Goal: Task Accomplishment & Management: Complete application form

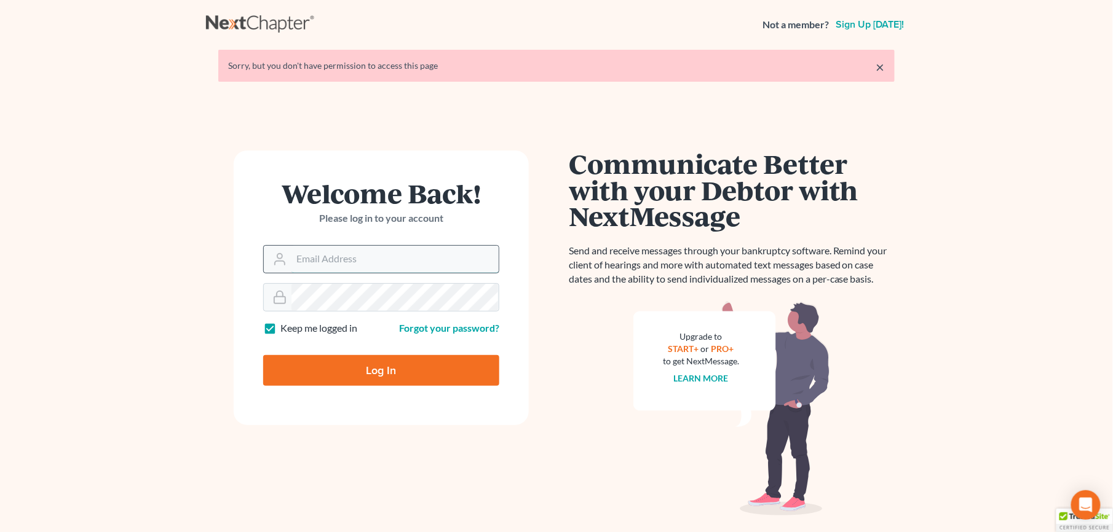
click at [337, 264] on input "Email Address" at bounding box center [394, 259] width 207 height 27
type input "[EMAIL_ADDRESS][DOMAIN_NAME]"
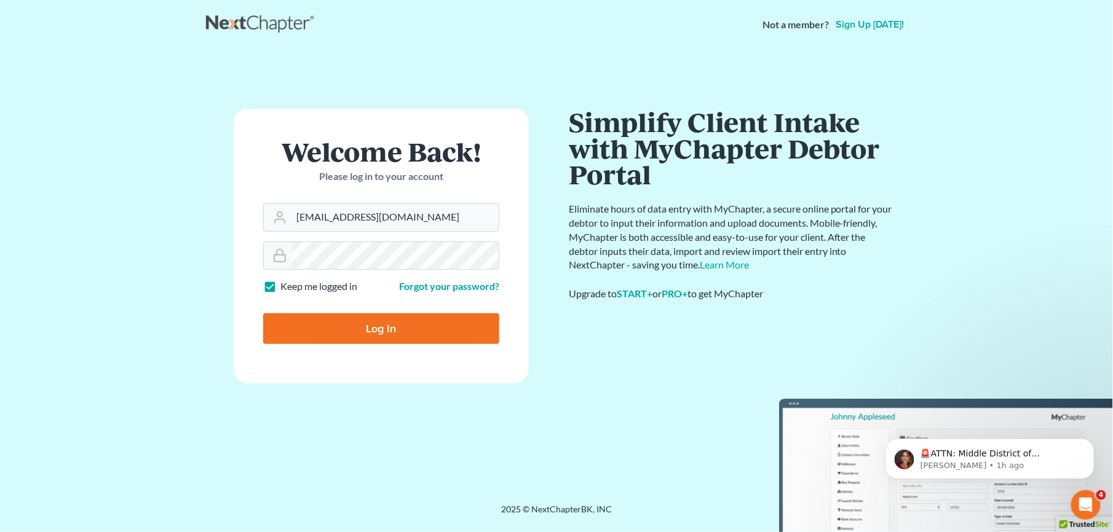
click at [382, 333] on input "Log In" at bounding box center [381, 328] width 236 height 31
type input "Thinking..."
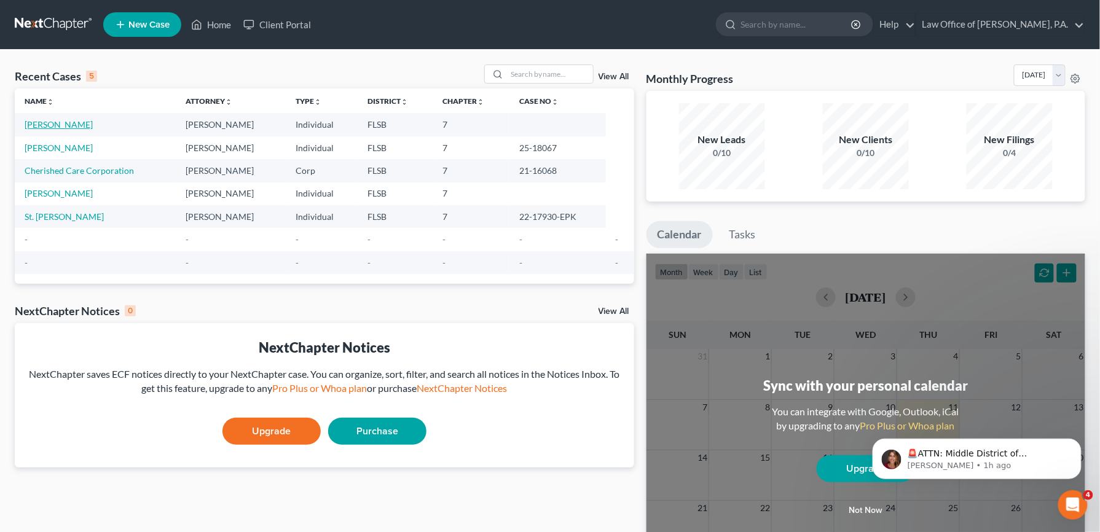
click at [60, 127] on link "Gunshefski, Natalie" at bounding box center [59, 124] width 68 height 10
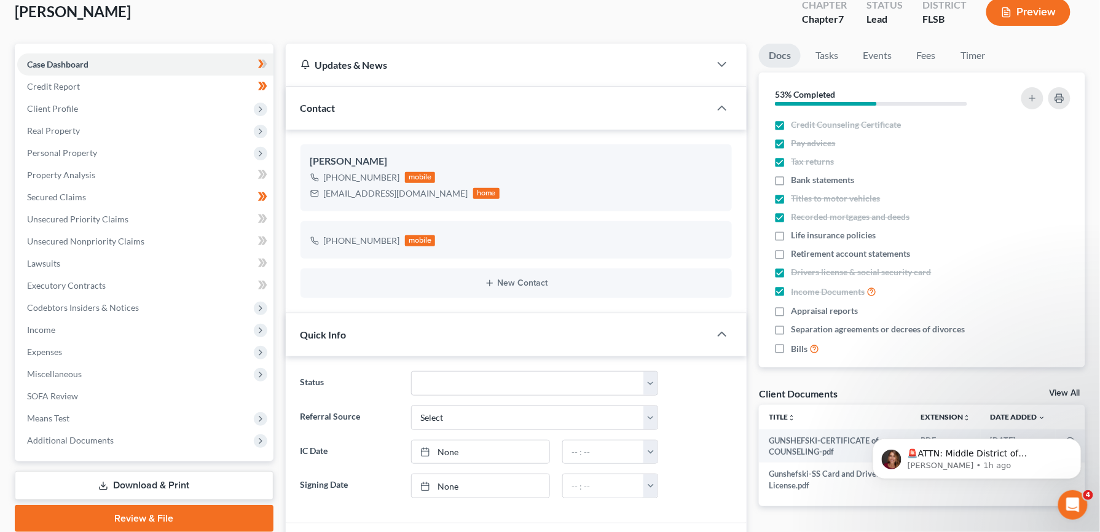
scroll to position [72, 0]
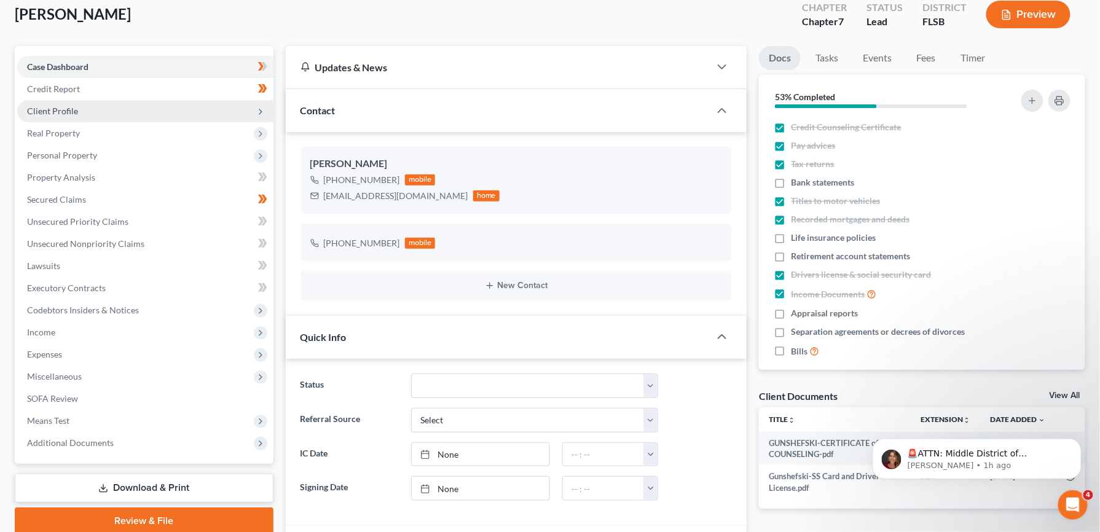
click at [67, 114] on span "Client Profile" at bounding box center [145, 111] width 256 height 22
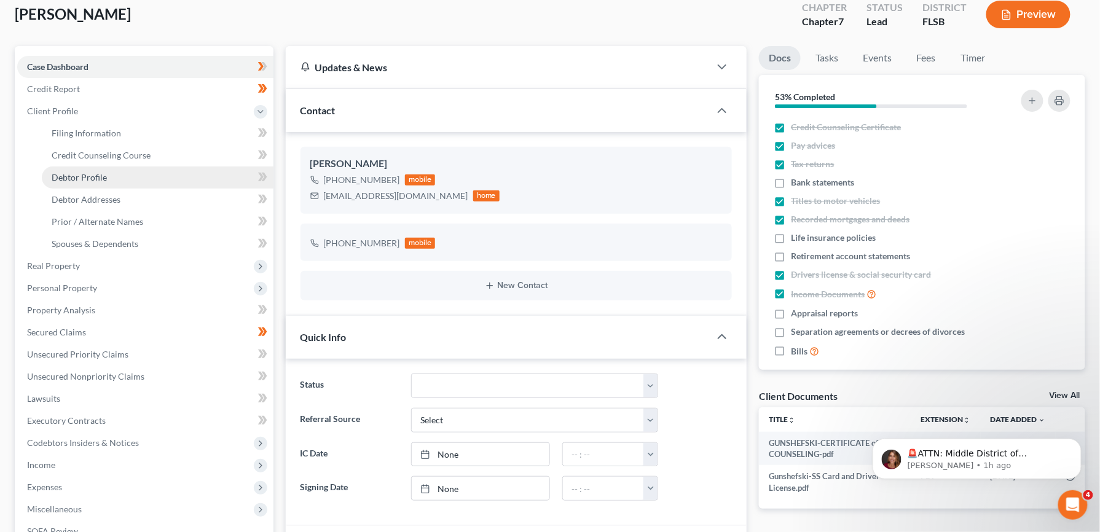
click at [84, 172] on span "Debtor Profile" at bounding box center [79, 177] width 55 height 10
select select "1"
select select "2"
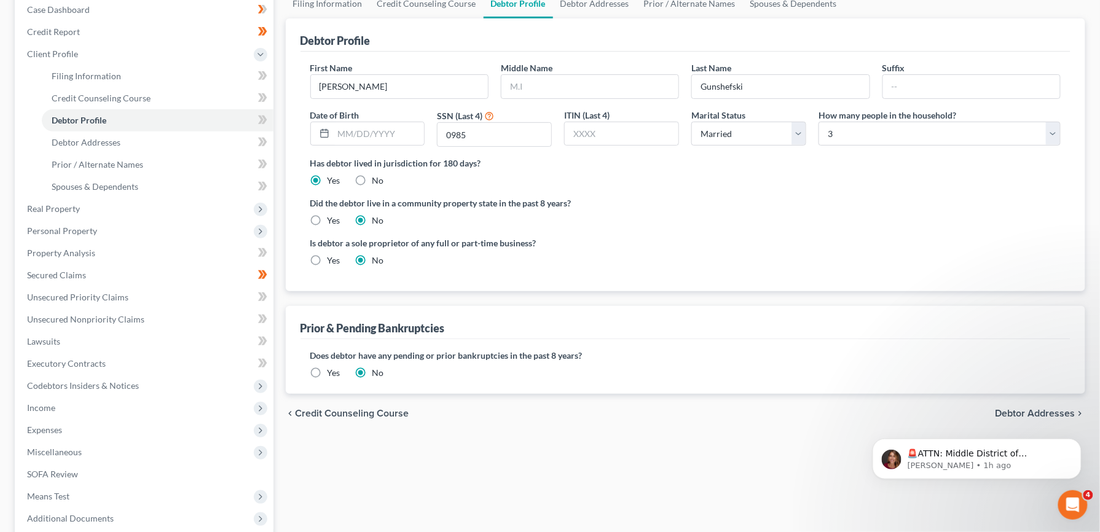
scroll to position [187, 0]
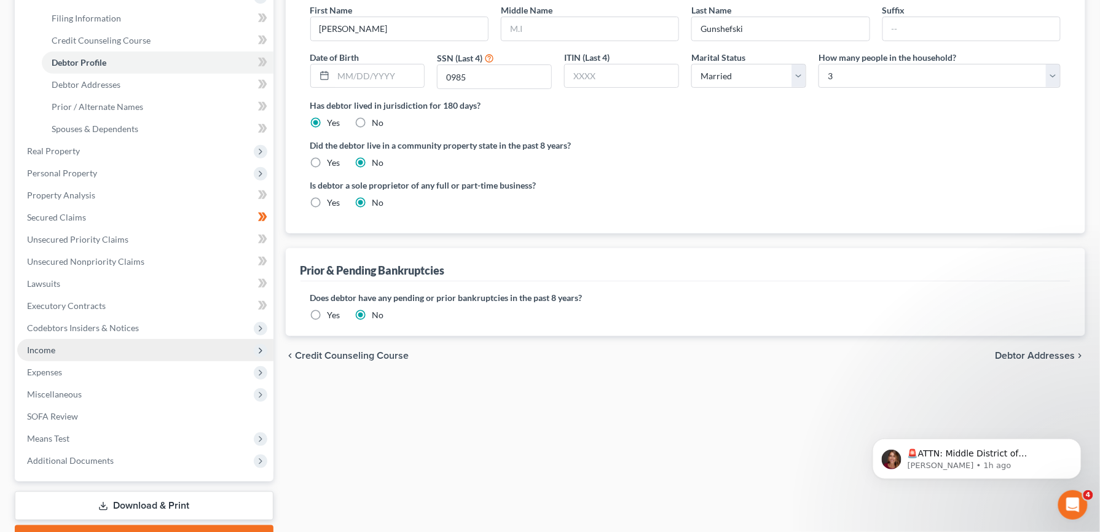
click at [49, 352] on span "Income" at bounding box center [41, 350] width 28 height 10
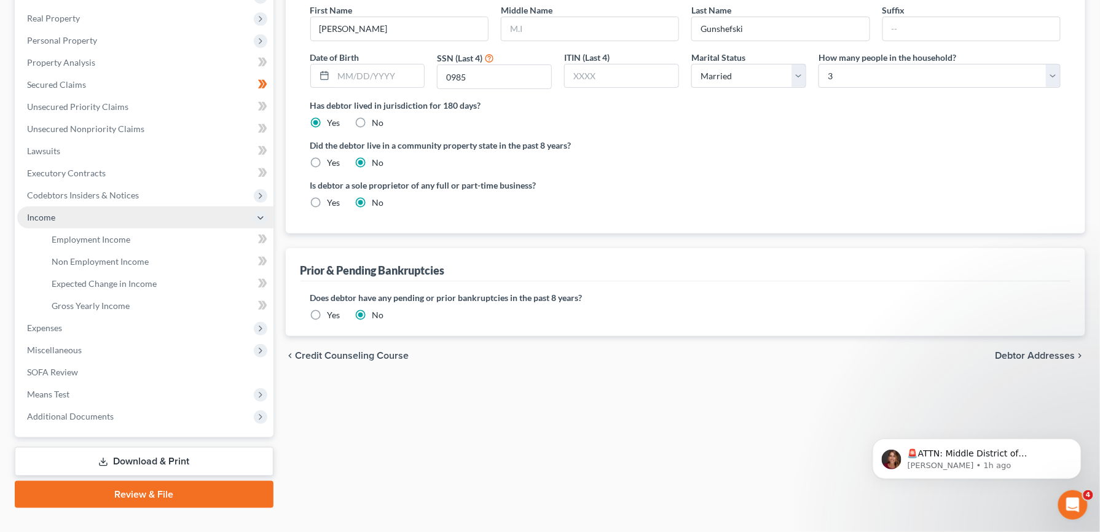
click at [38, 215] on span "Income" at bounding box center [41, 217] width 28 height 10
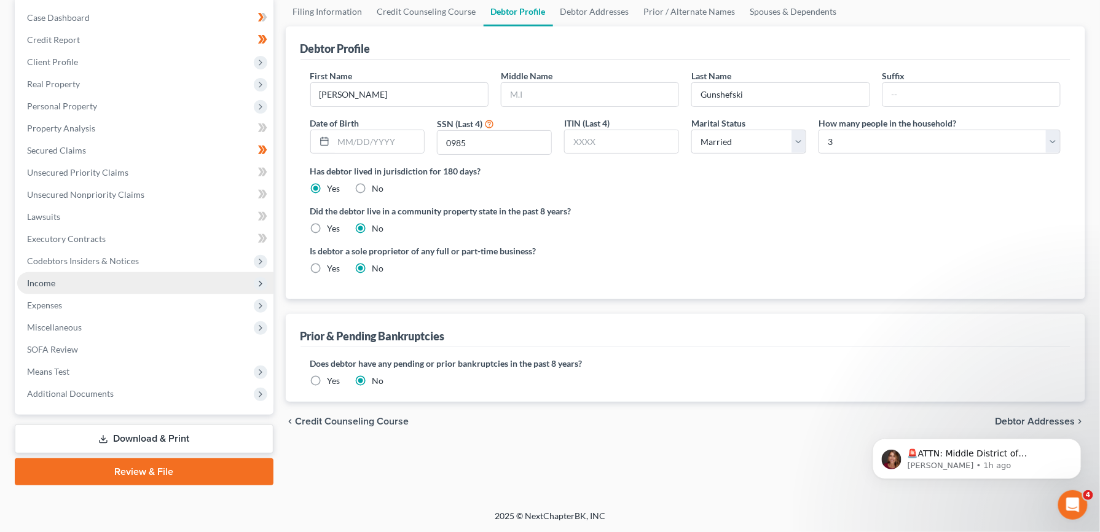
scroll to position [120, 0]
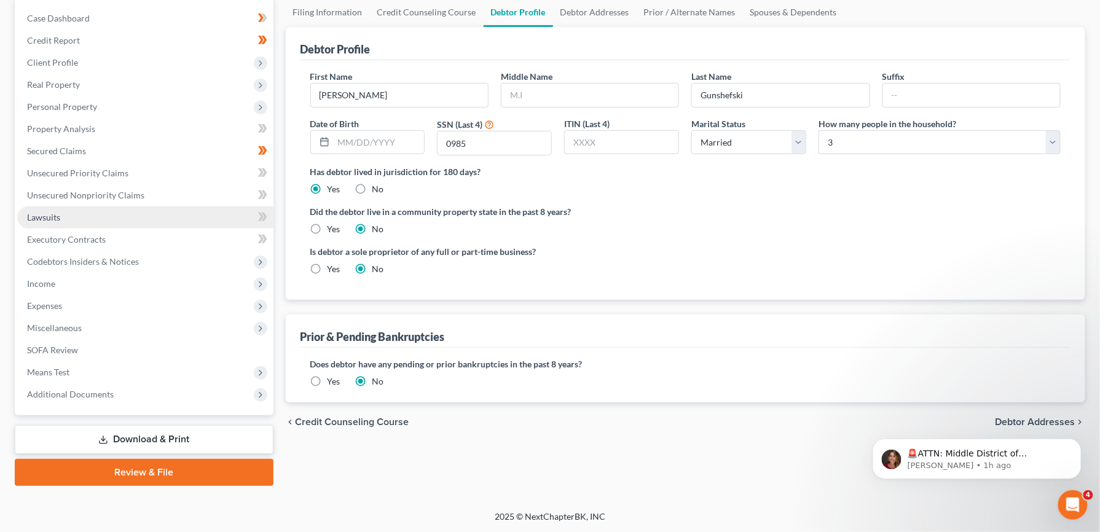
click at [50, 219] on span "Lawsuits" at bounding box center [43, 217] width 33 height 10
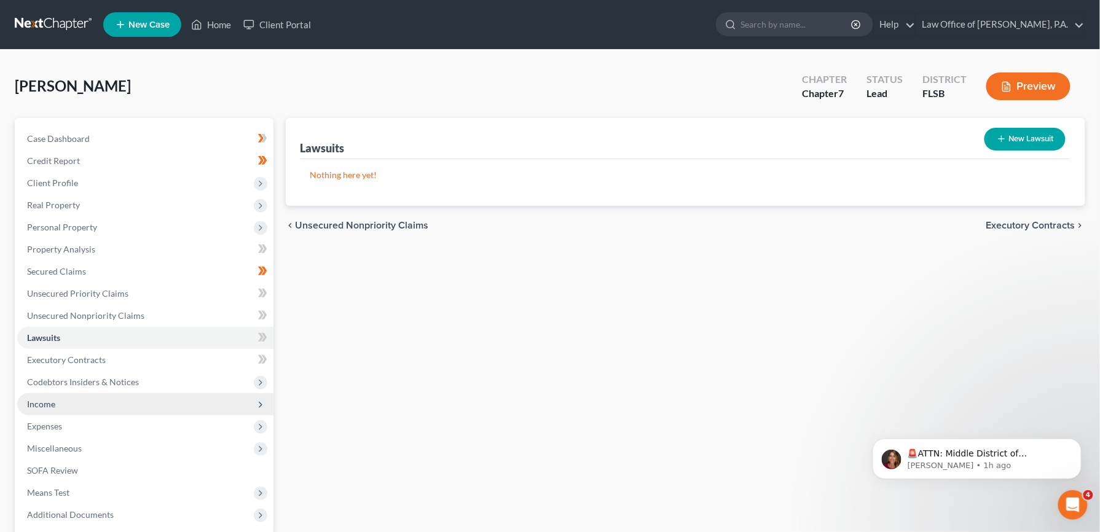
click at [41, 404] on span "Income" at bounding box center [41, 404] width 28 height 10
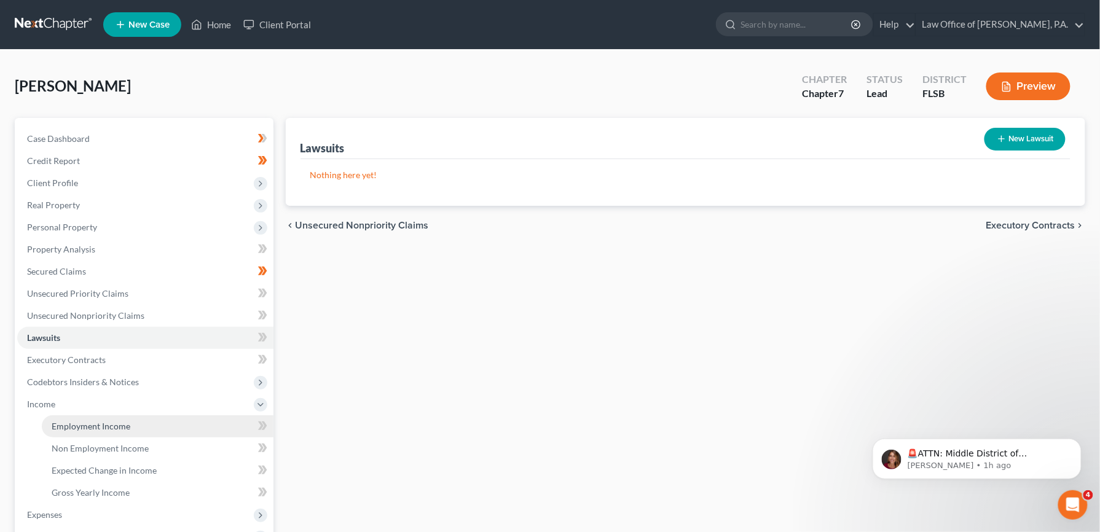
click at [90, 426] on span "Employment Income" at bounding box center [91, 426] width 79 height 10
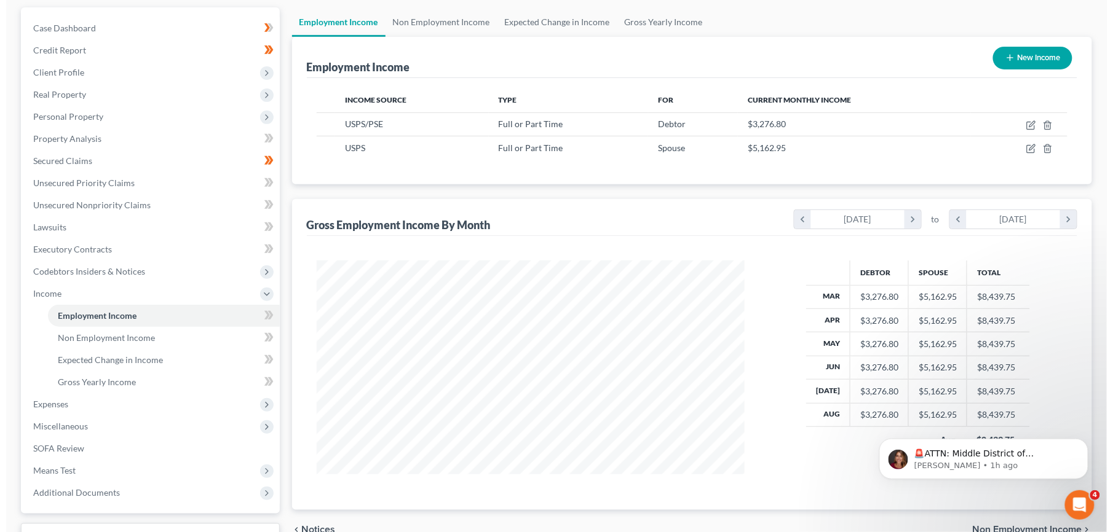
scroll to position [108, 0]
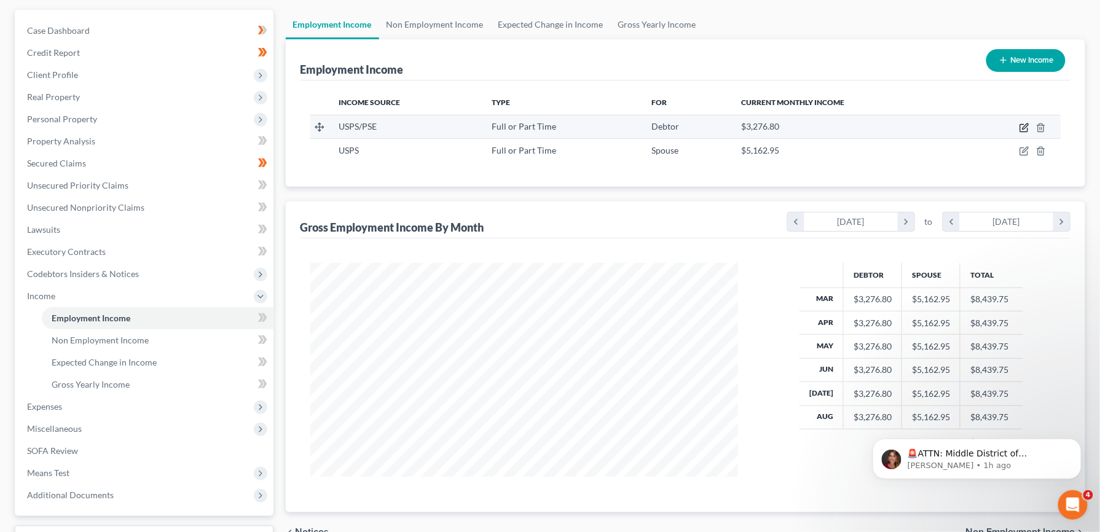
click at [1028, 130] on icon "button" at bounding box center [1025, 128] width 10 height 10
select select "0"
select select "9"
select select "1"
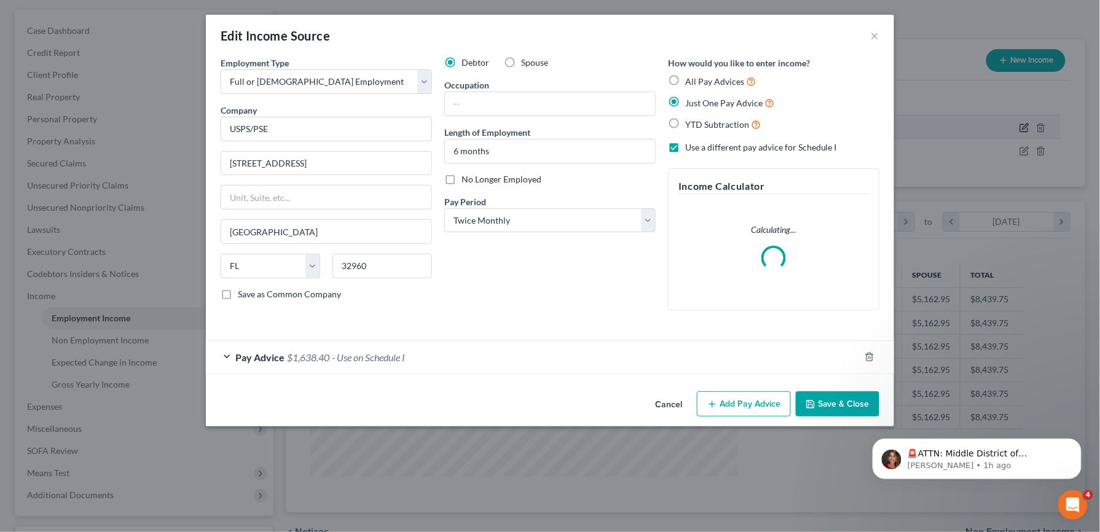
scroll to position [222, 457]
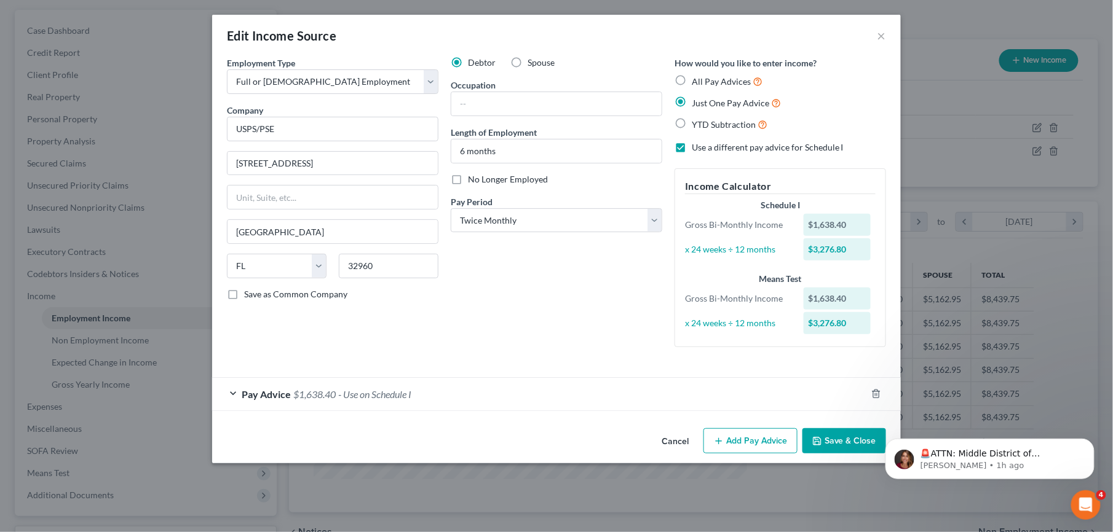
click at [841, 438] on button "Save & Close" at bounding box center [844, 441] width 84 height 26
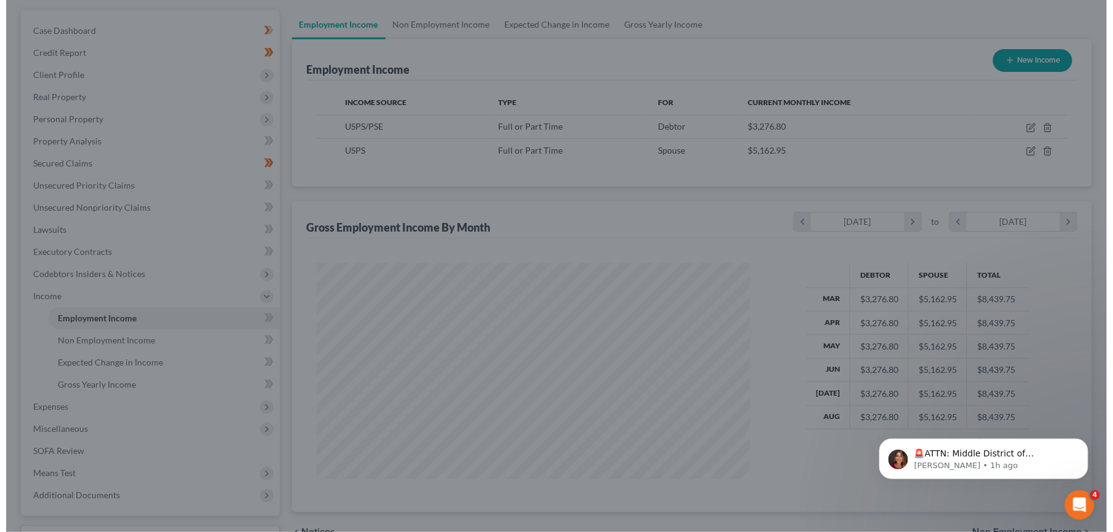
scroll to position [614428, 614197]
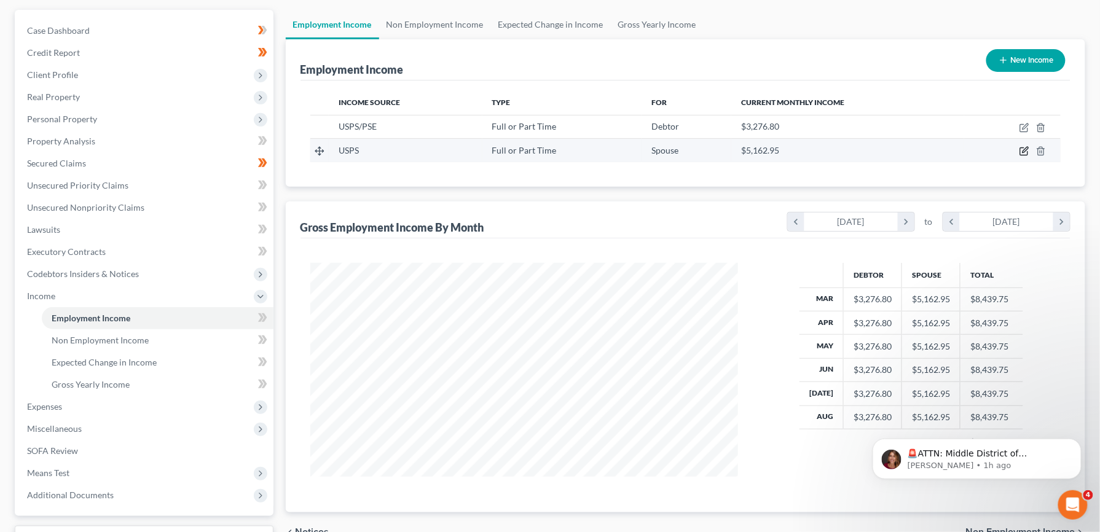
click at [1023, 153] on icon "button" at bounding box center [1025, 151] width 10 height 10
select select "0"
select select "9"
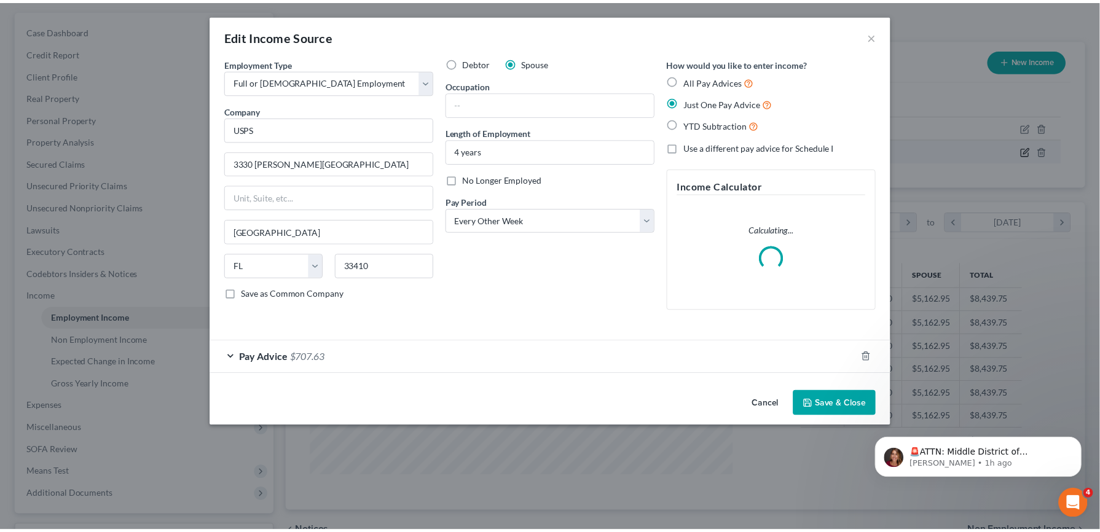
scroll to position [222, 457]
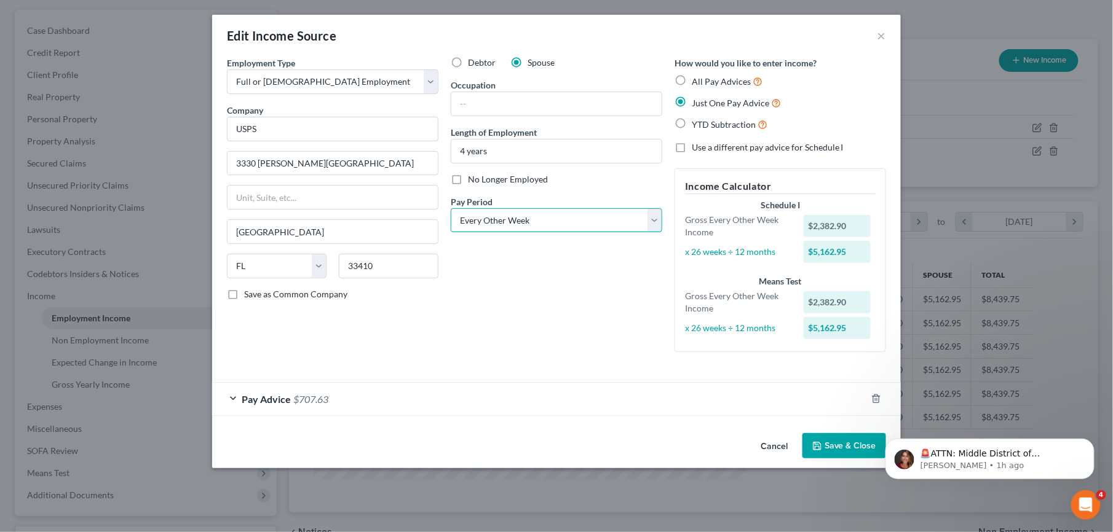
click at [655, 224] on select "Select Monthly Twice Monthly Every Other Week Weekly" at bounding box center [556, 220] width 211 height 25
select select "1"
click at [451, 208] on select "Select Monthly Twice Monthly Every Other Week Weekly" at bounding box center [556, 220] width 211 height 25
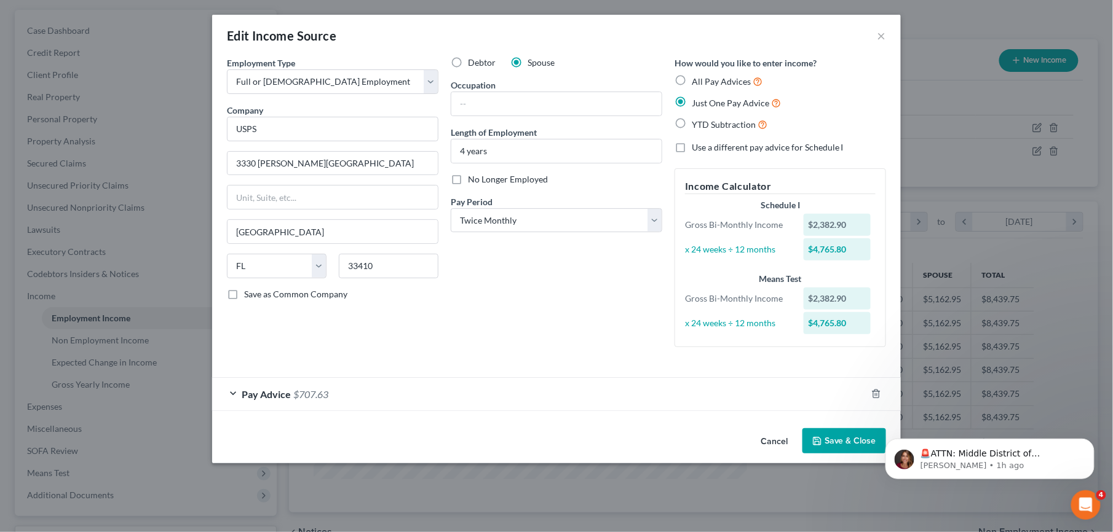
click at [836, 441] on button "Save & Close" at bounding box center [844, 441] width 84 height 26
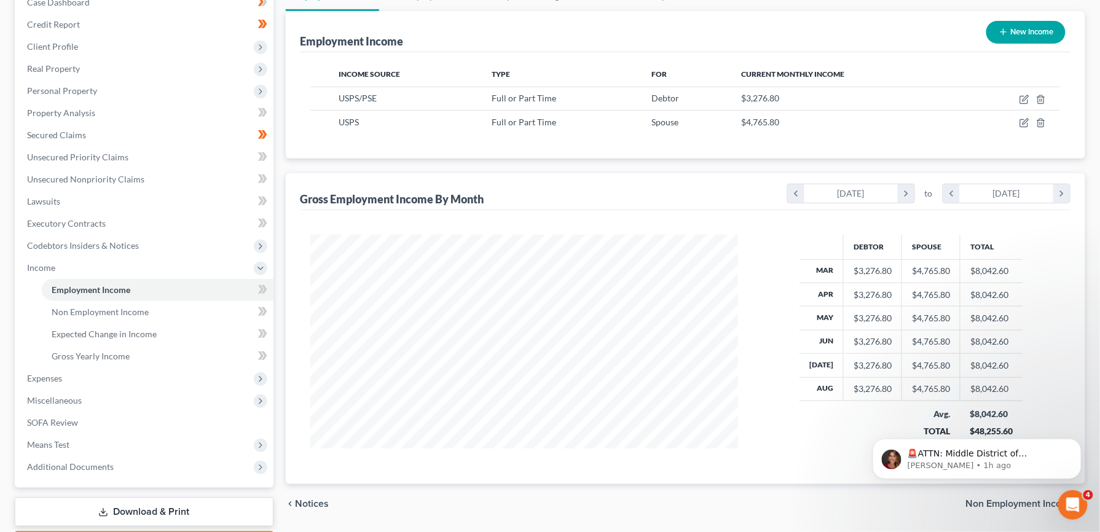
scroll to position [120, 0]
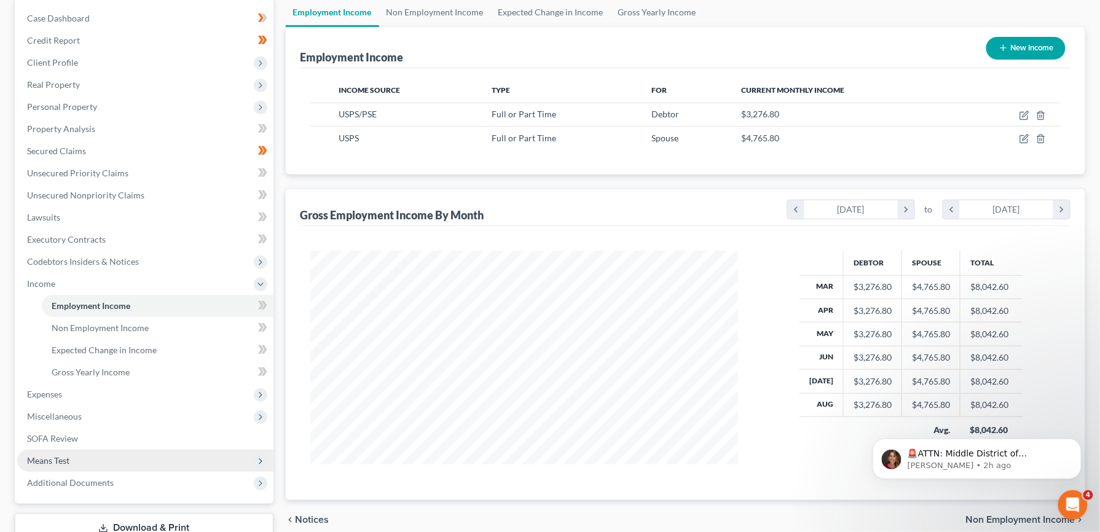
click at [67, 463] on span "Means Test" at bounding box center [48, 460] width 42 height 10
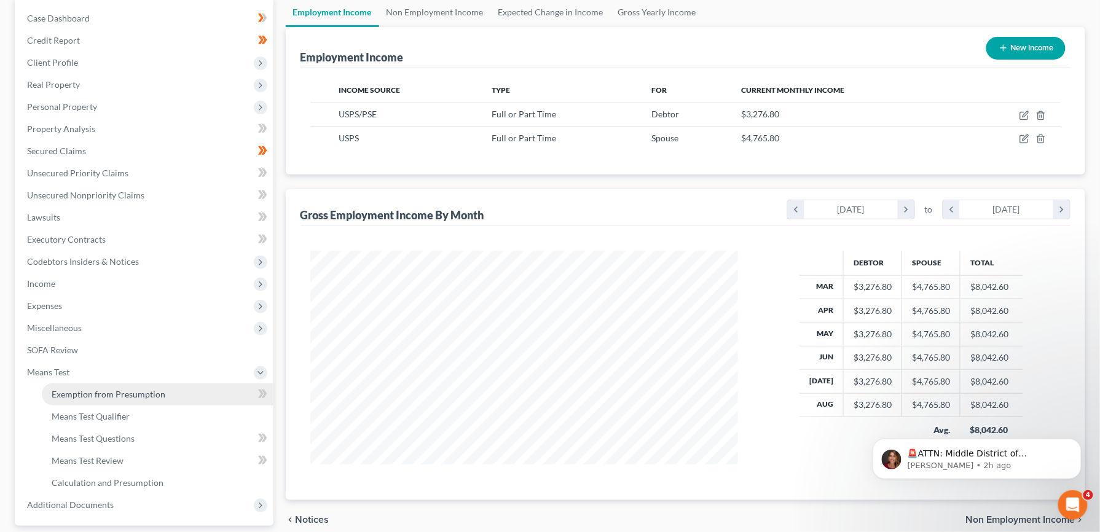
click at [109, 400] on link "Exemption from Presumption" at bounding box center [158, 395] width 232 height 22
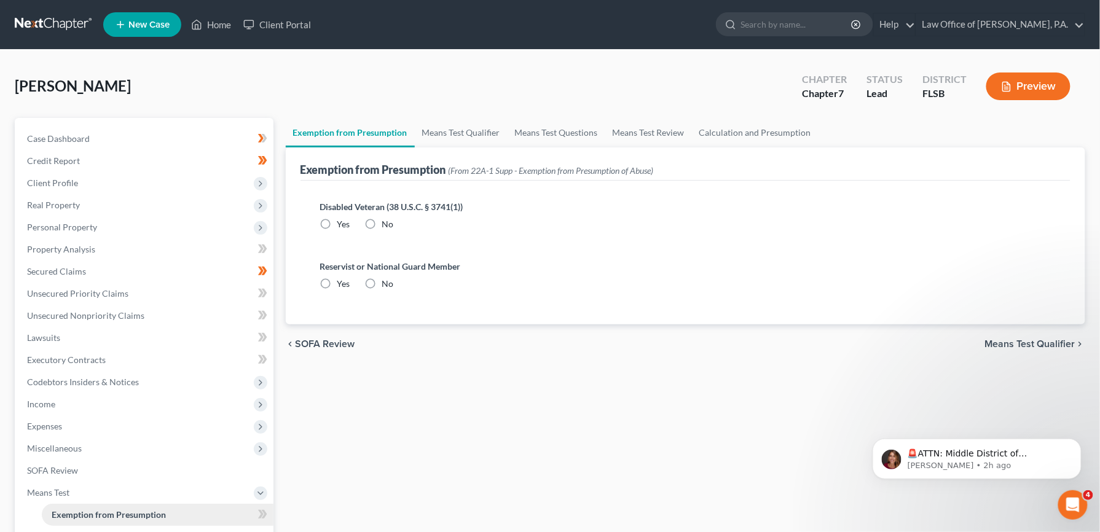
radio input "true"
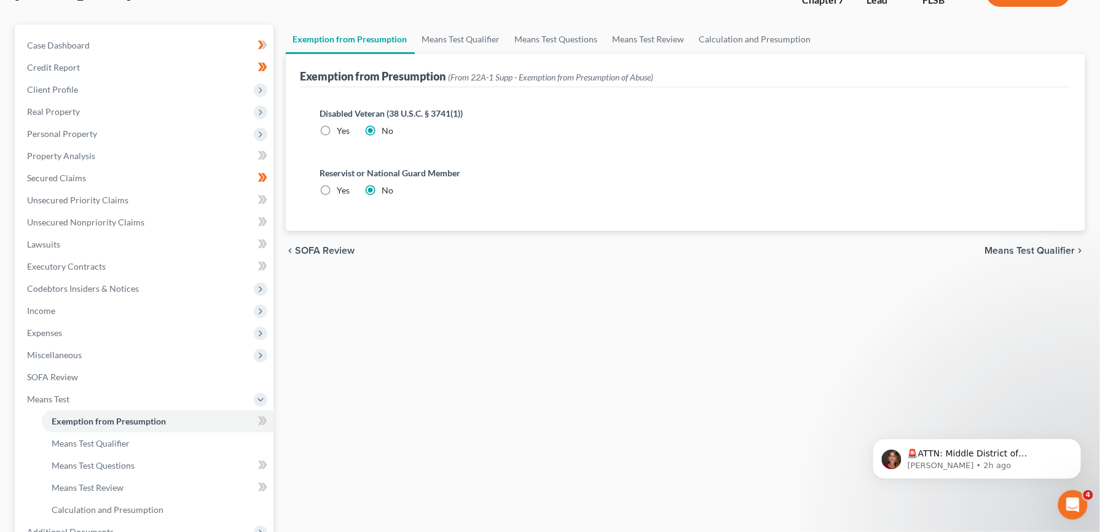
scroll to position [95, 0]
click at [111, 439] on span "Means Test Qualifier" at bounding box center [91, 442] width 78 height 10
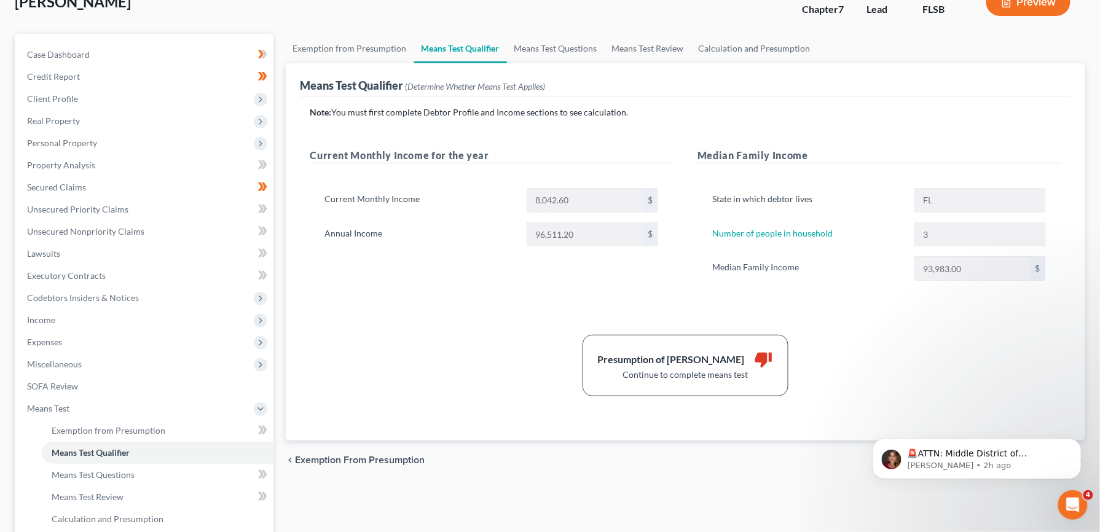
scroll to position [128, 0]
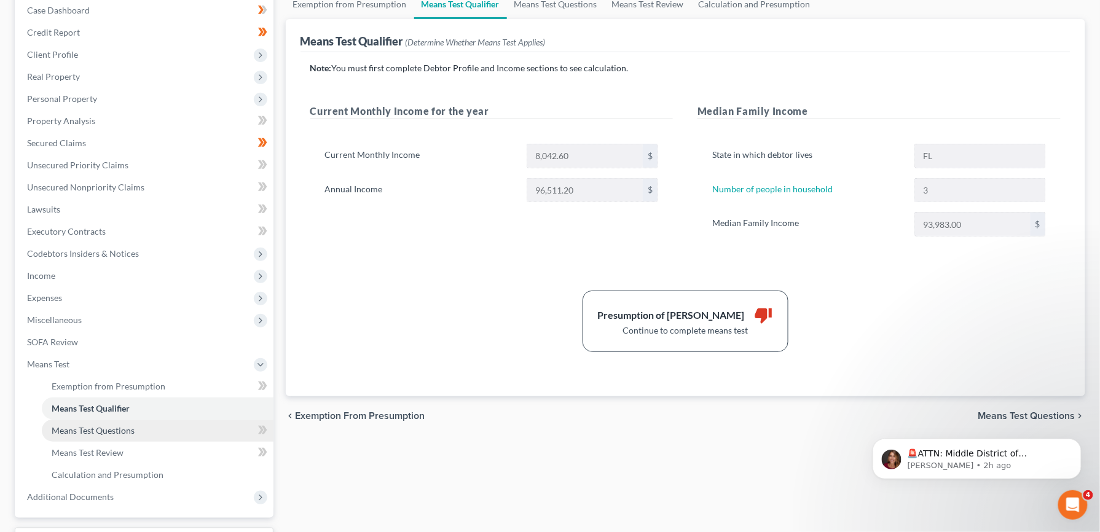
click at [106, 431] on span "Means Test Questions" at bounding box center [93, 430] width 83 height 10
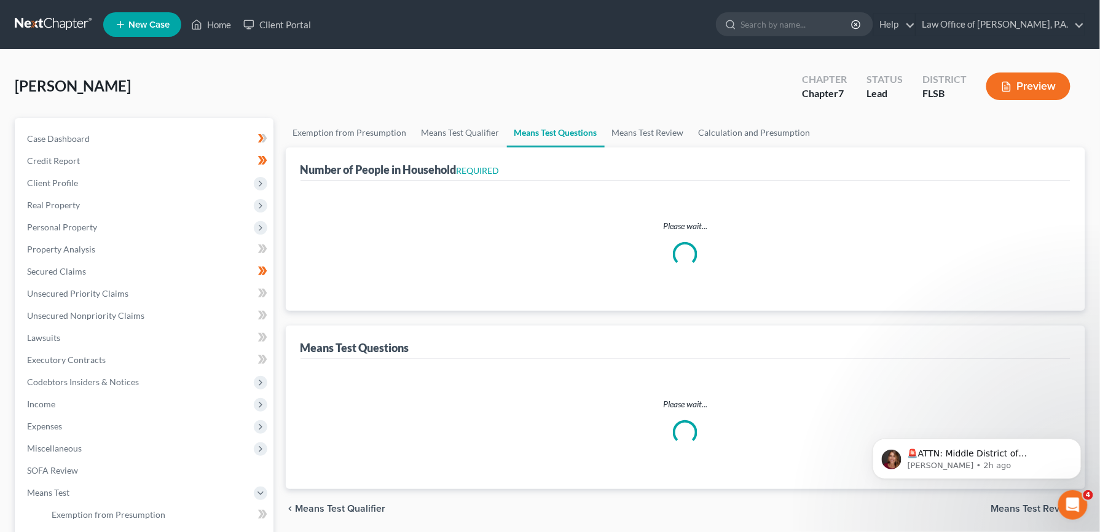
select select "0"
select select "60"
select select "0"
select select "60"
select select "1"
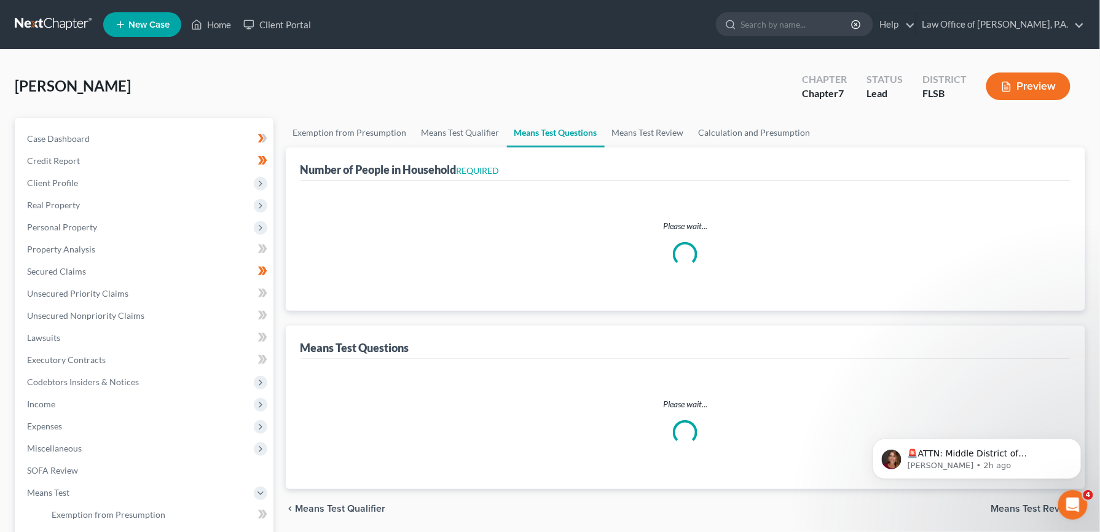
select select "60"
select select "1"
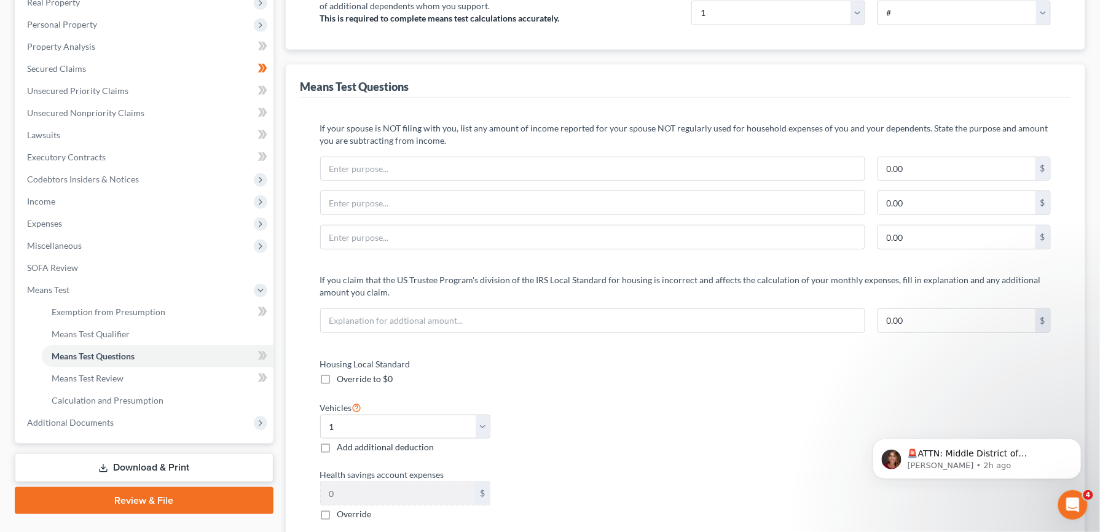
scroll to position [218, 0]
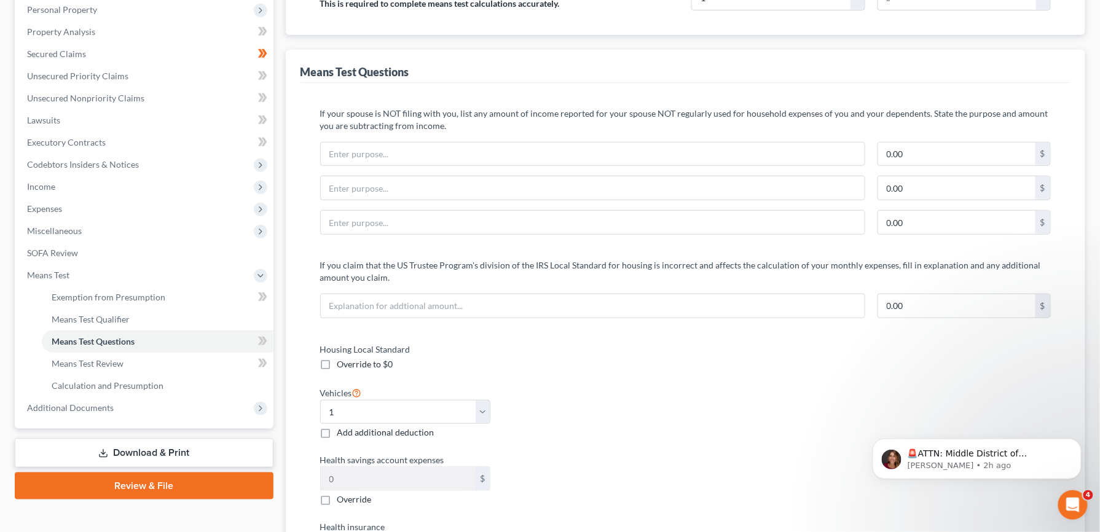
click at [337, 366] on label "Override to $0" at bounding box center [365, 364] width 56 height 12
click at [342, 366] on input "Override to $0" at bounding box center [346, 362] width 8 height 8
checkbox input "true"
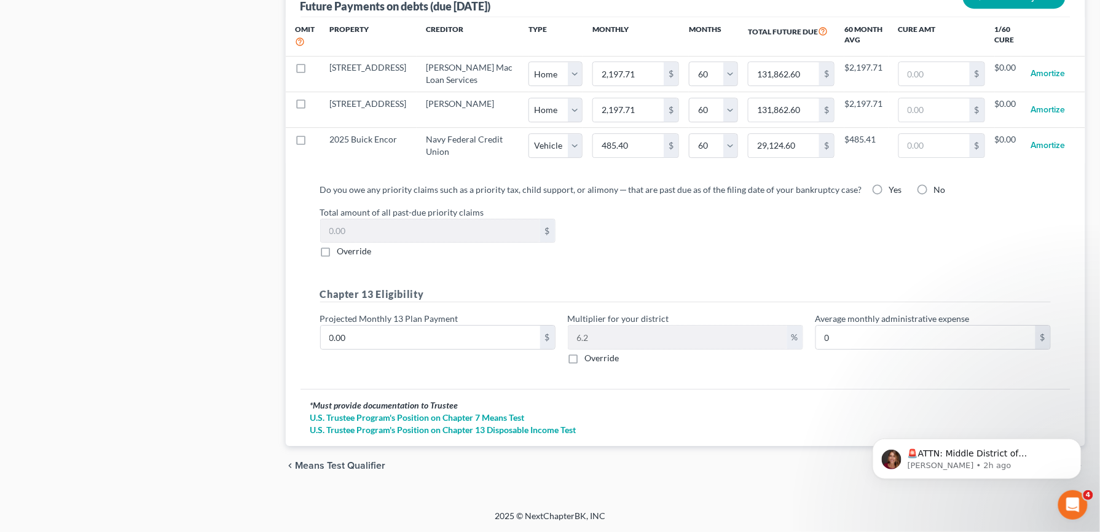
scroll to position [1242, 0]
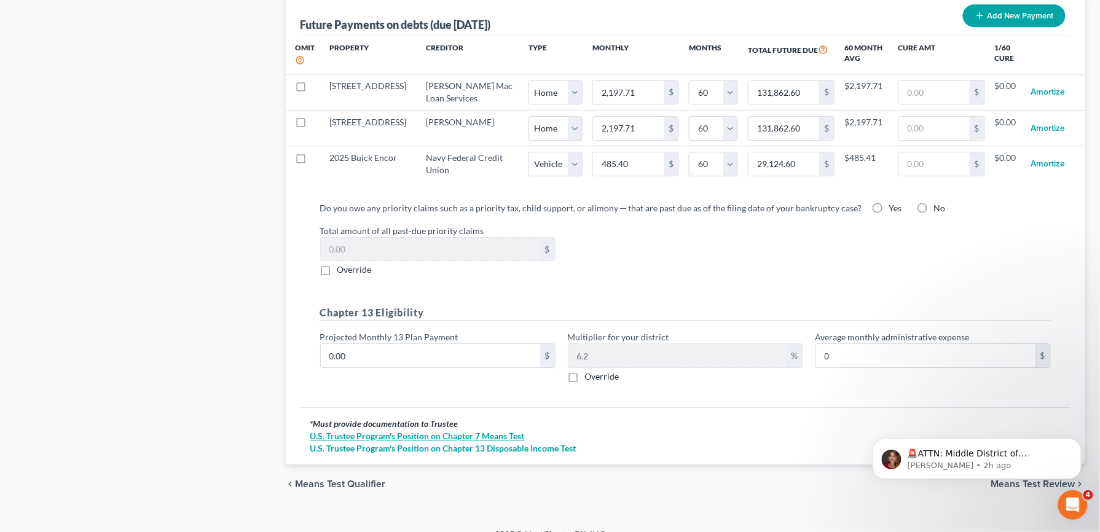
click at [507, 443] on link "U.S. Trustee Program's Position on Chapter 7 Means Test" at bounding box center [685, 436] width 751 height 12
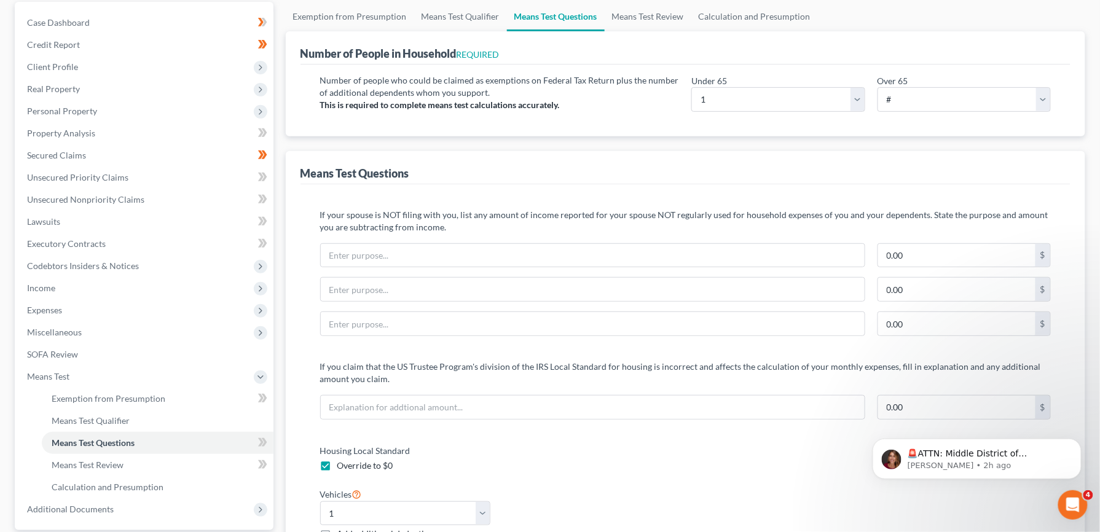
scroll to position [125, 0]
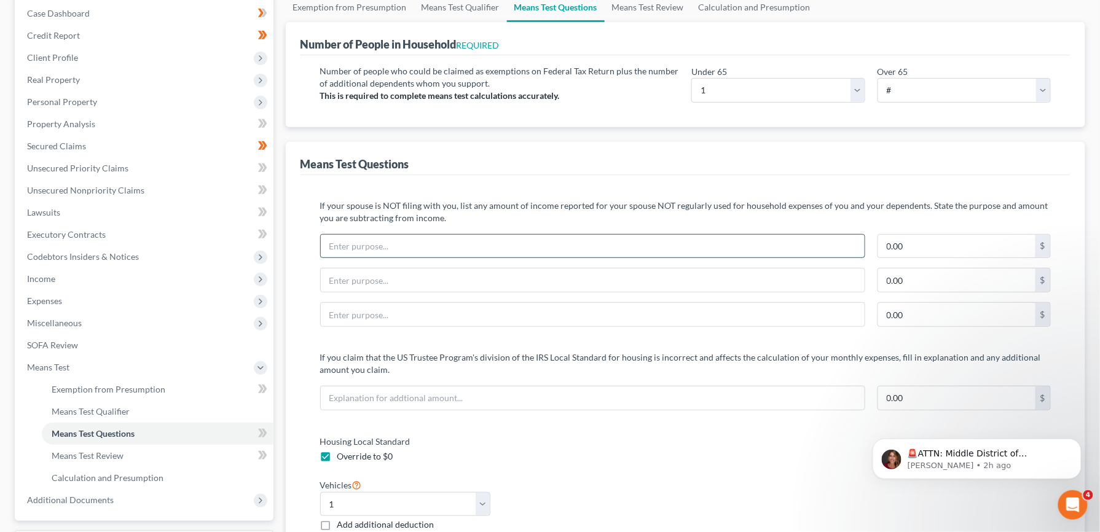
click at [784, 242] on input "text" at bounding box center [593, 246] width 544 height 23
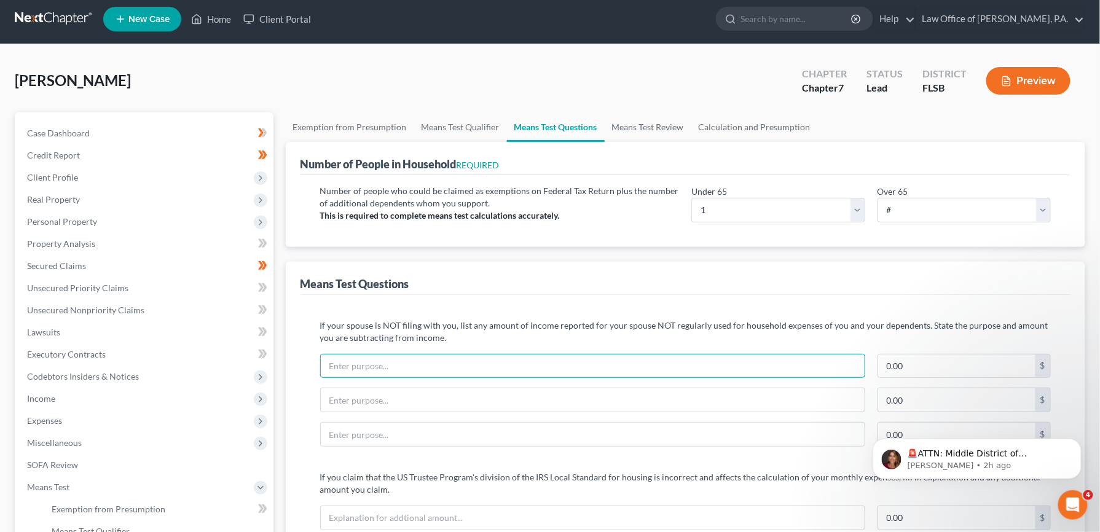
scroll to position [0, 0]
